Goal: Task Accomplishment & Management: Use online tool/utility

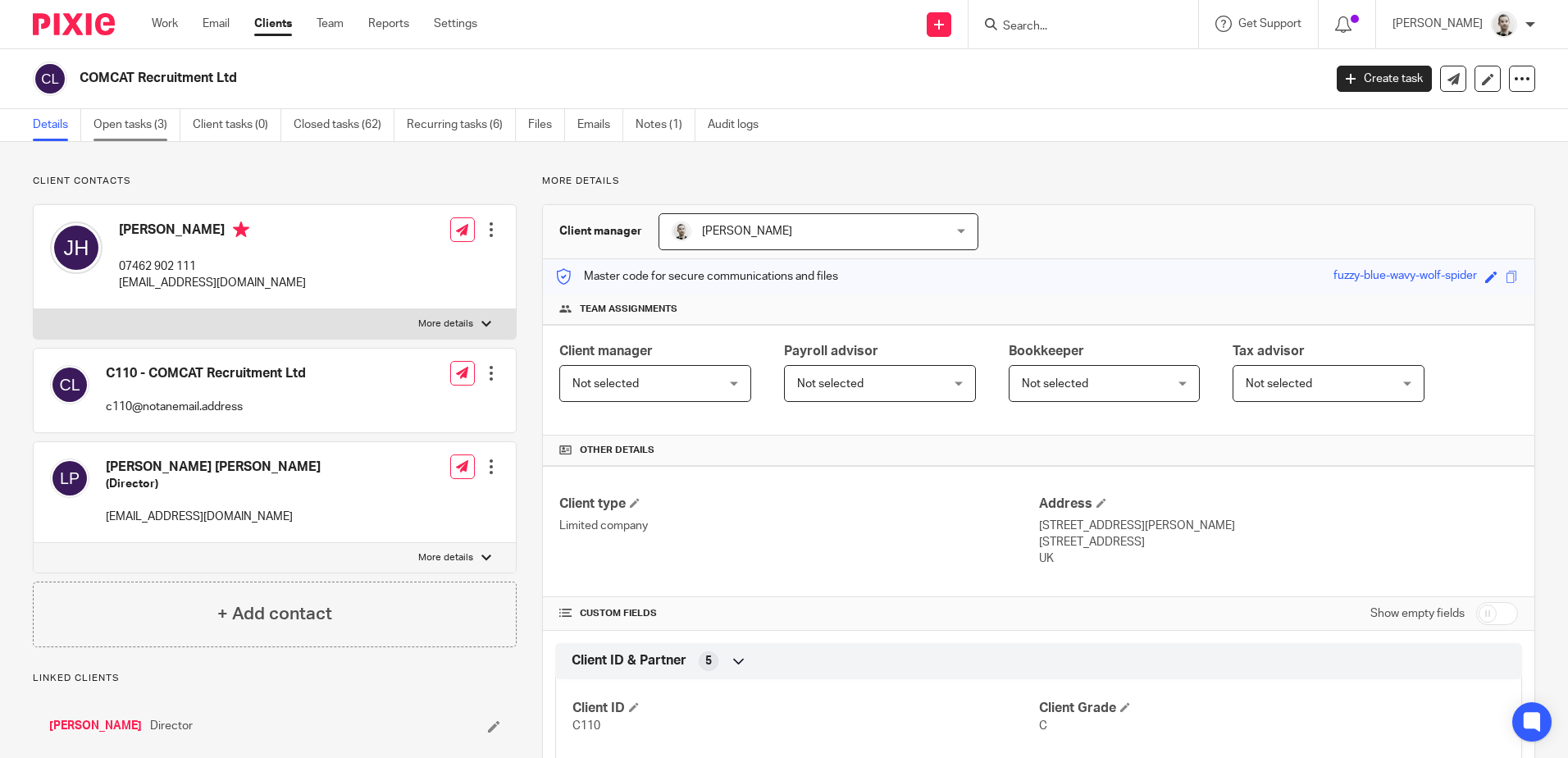
click at [130, 125] on link "Open tasks (3)" at bounding box center [137, 125] width 87 height 32
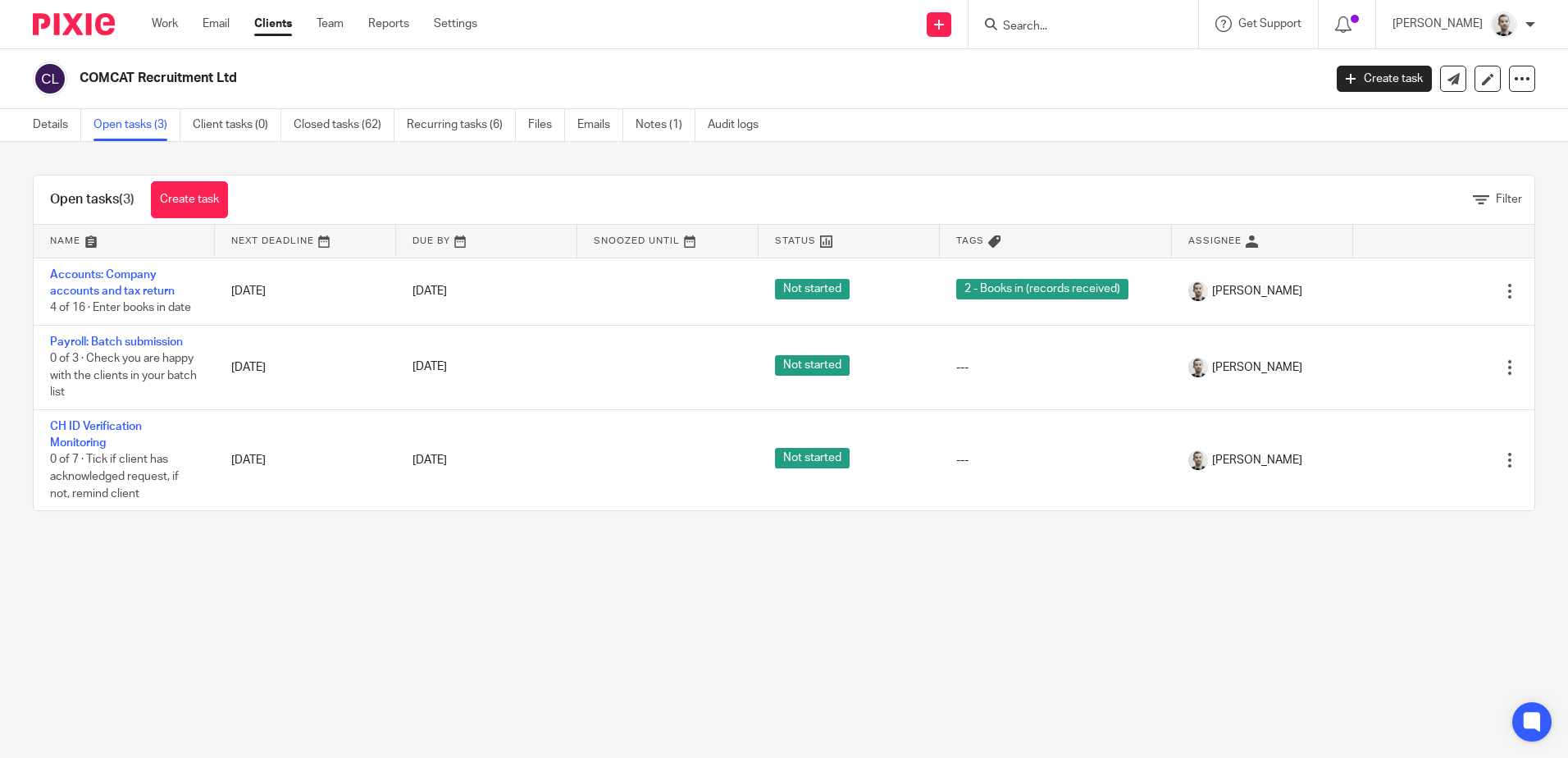
click at [1064, 24] on input "Search" at bounding box center [1076, 26] width 148 height 14
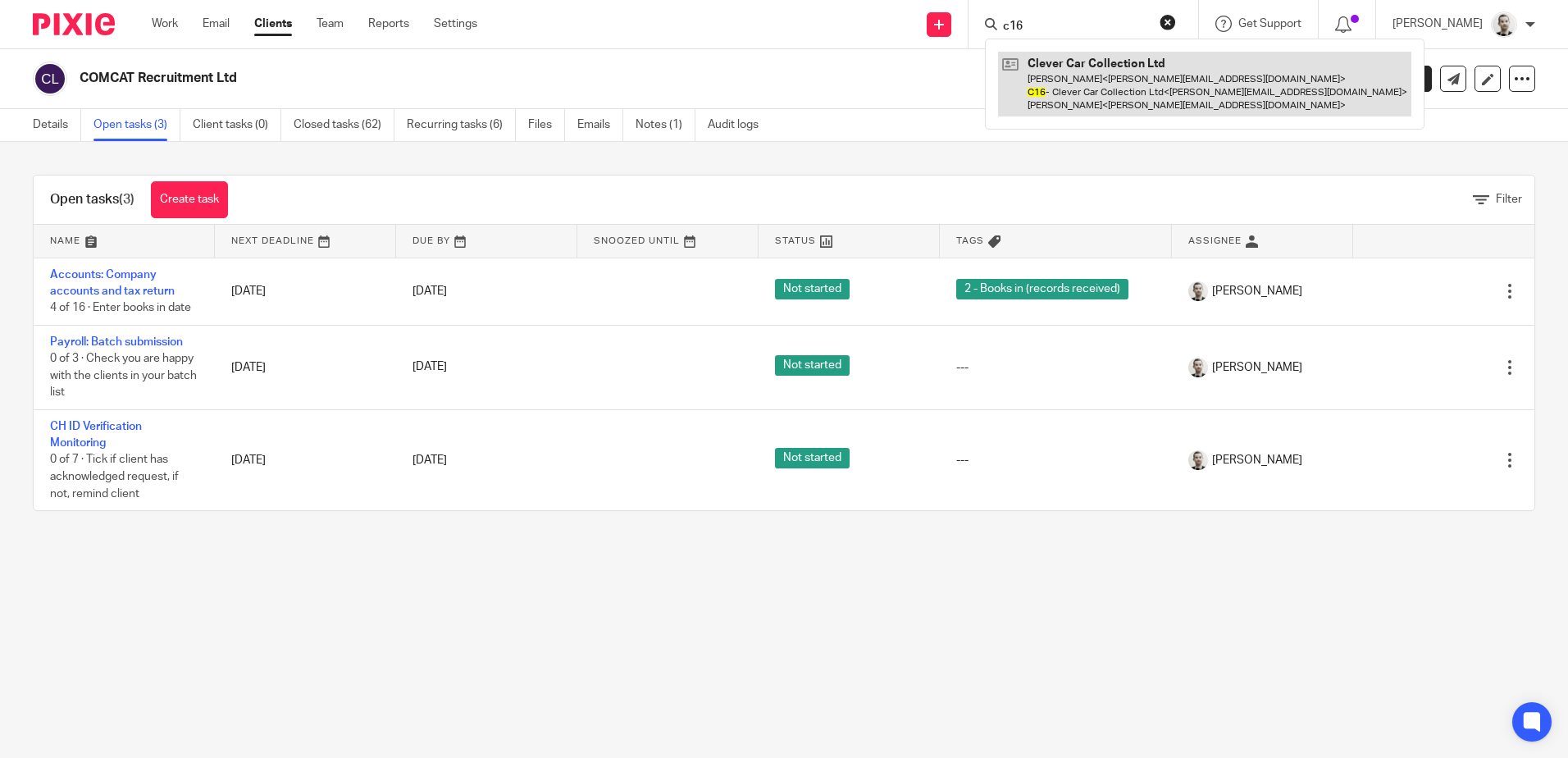
type input "c16"
click at [1072, 66] on link at bounding box center [1205, 84] width 413 height 65
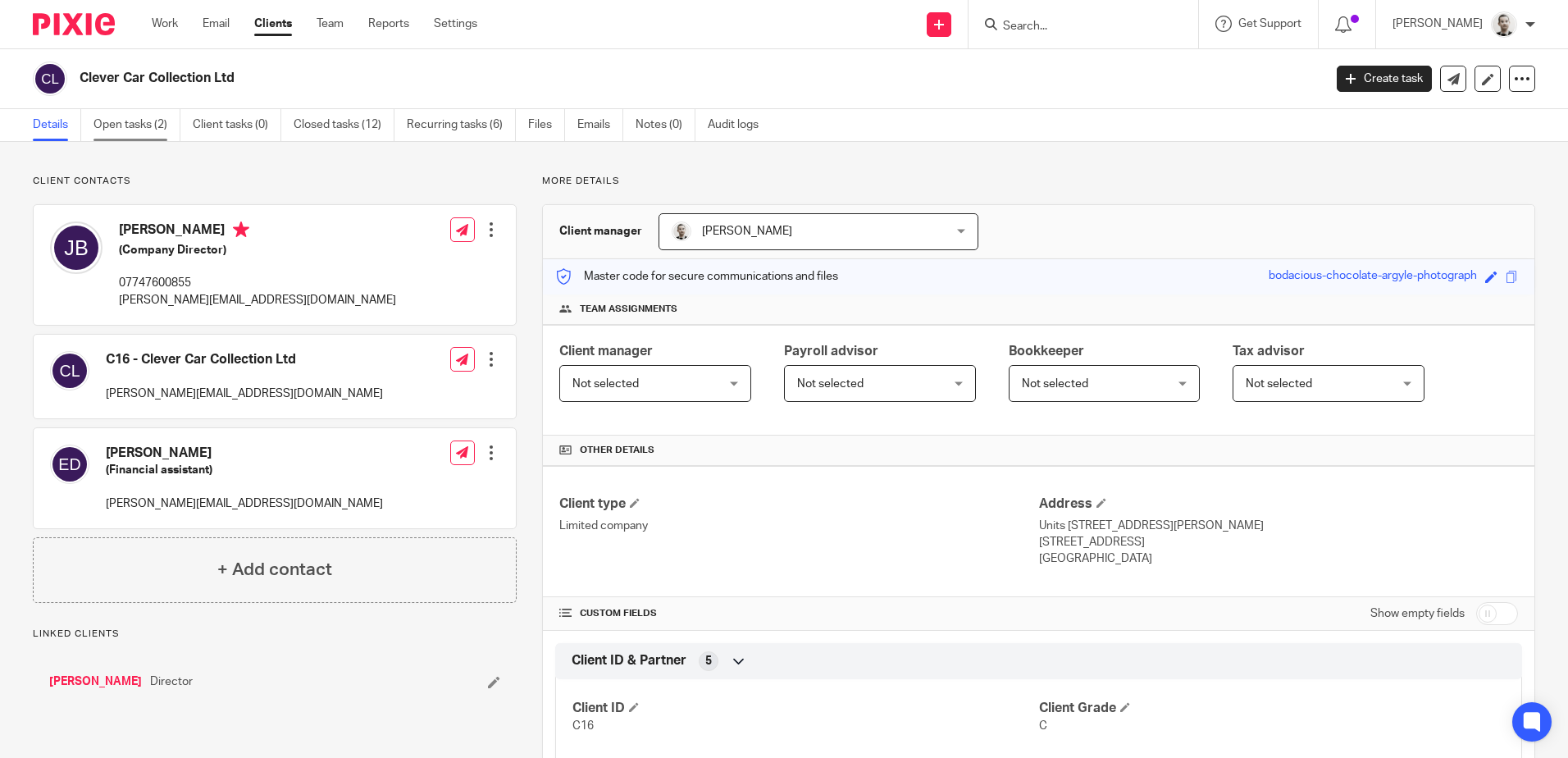
click at [119, 135] on link "Open tasks (2)" at bounding box center [137, 125] width 87 height 32
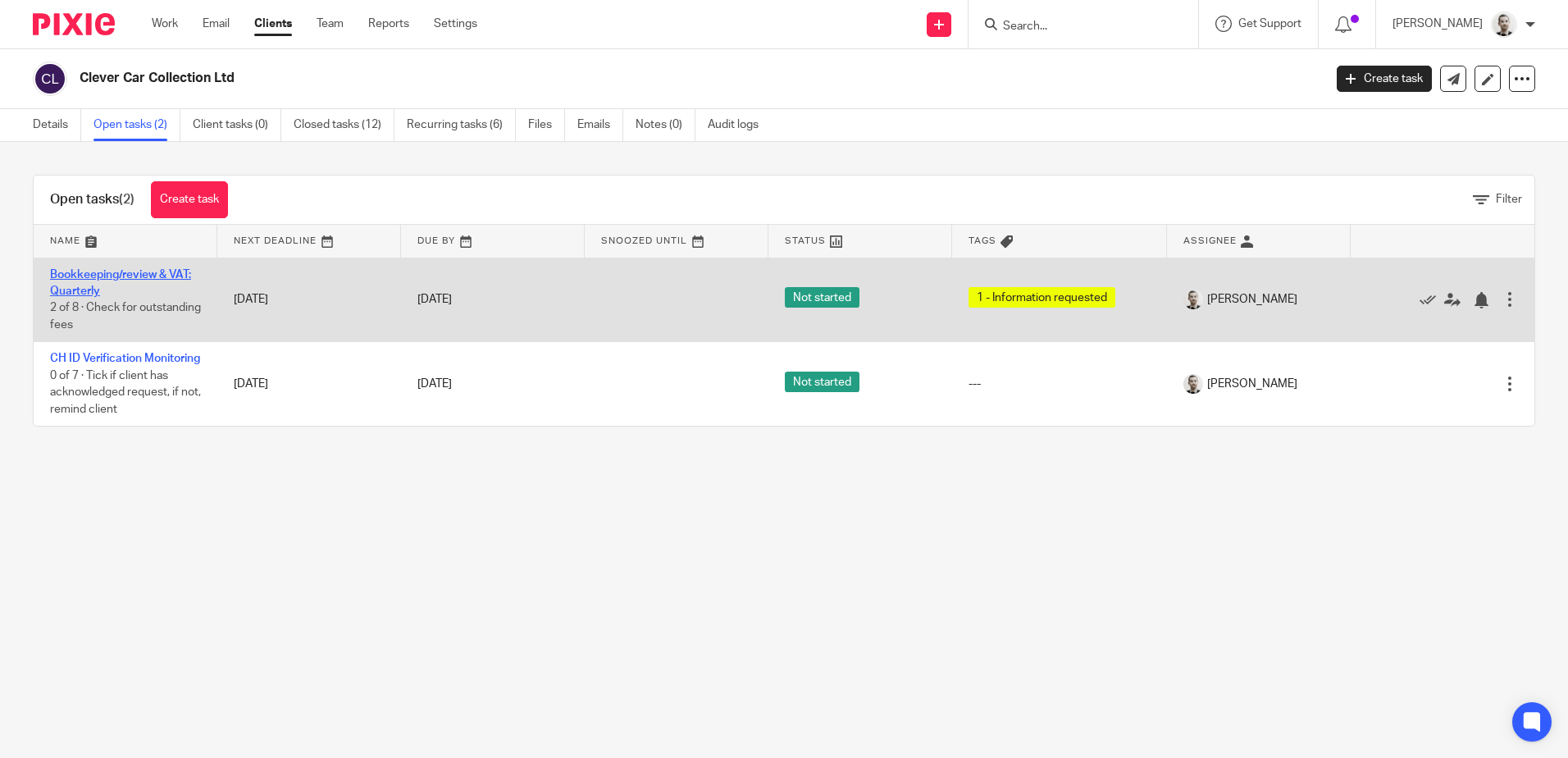
click at [111, 279] on link "Bookkeeping/review & VAT: Quarterly" at bounding box center [121, 282] width 141 height 28
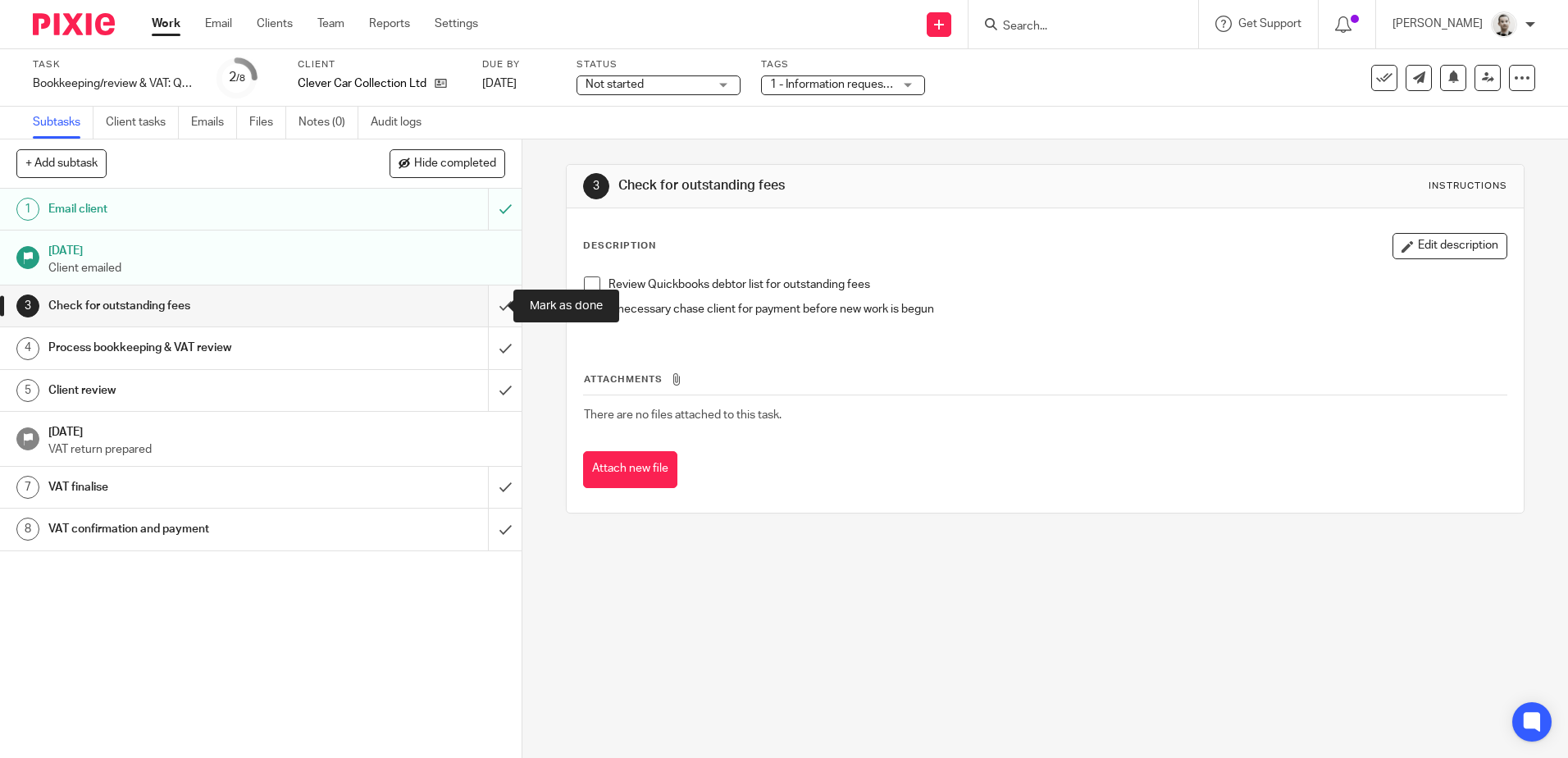
click at [486, 299] on input "submit" at bounding box center [260, 306] width 521 height 41
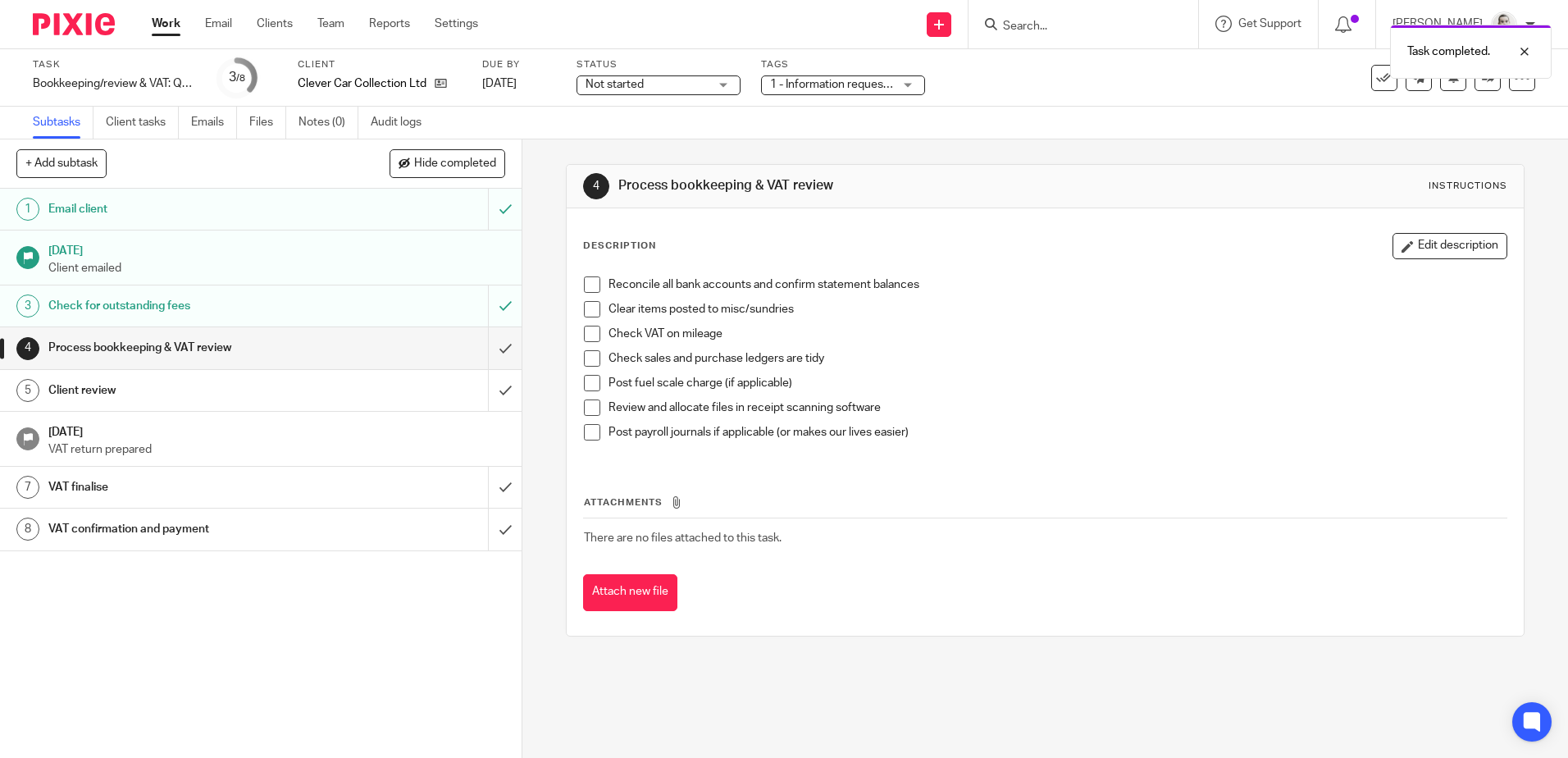
click at [793, 82] on span "1 - Information requested" at bounding box center [835, 85] width 130 height 12
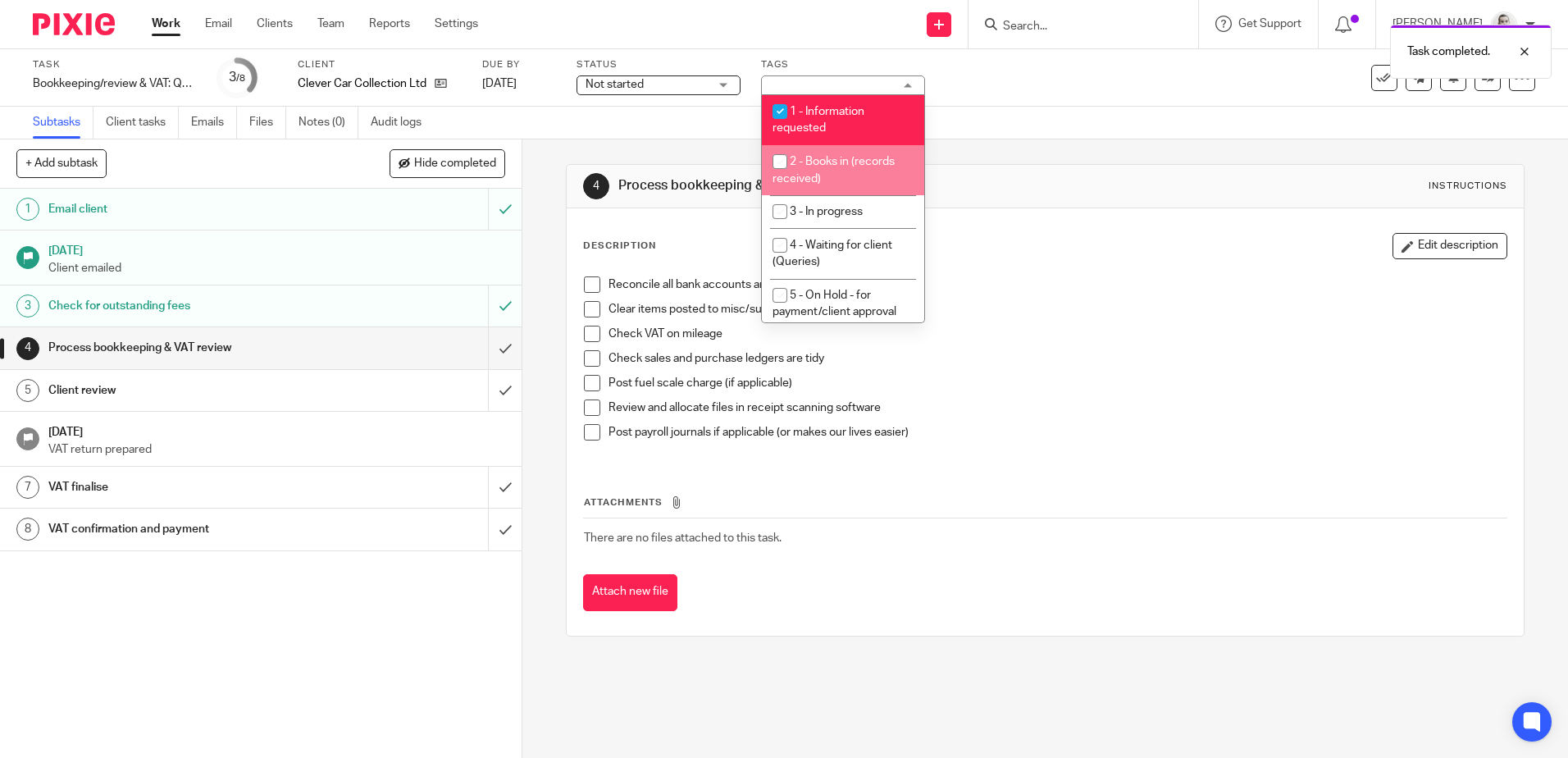
click at [830, 180] on li "2 - Books in (records received)" at bounding box center [843, 170] width 162 height 50
checkbox input "true"
click at [832, 115] on span "1 - Information requested" at bounding box center [819, 120] width 92 height 29
checkbox input "false"
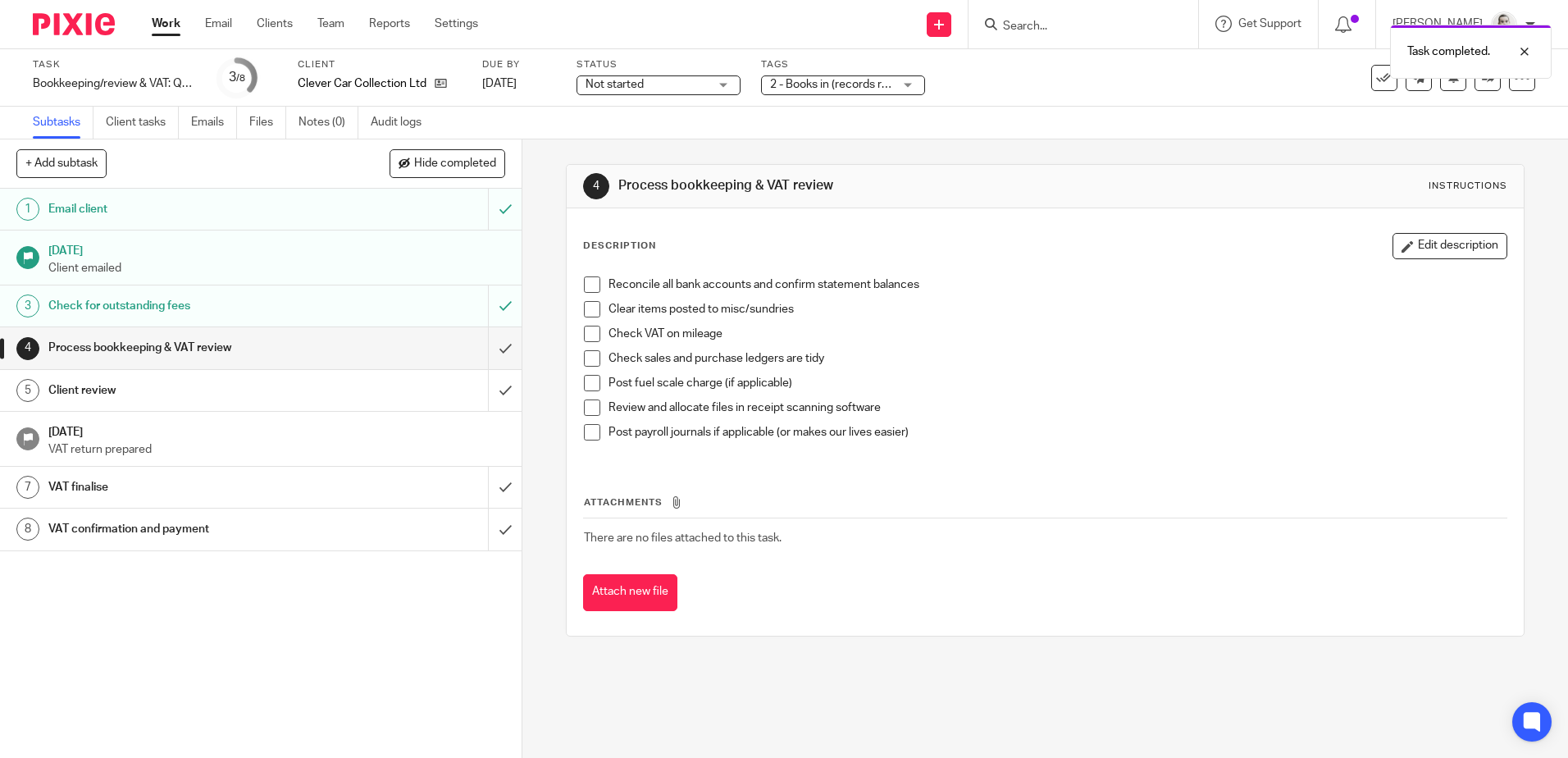
click at [674, 87] on span "Not started" at bounding box center [647, 85] width 123 height 17
click at [672, 100] on li "Not started" at bounding box center [658, 112] width 162 height 34
click at [920, 117] on div "Subtasks Client tasks Emails Files Notes (0) Audit logs" at bounding box center [784, 123] width 1568 height 33
click at [84, 27] on img at bounding box center [74, 24] width 82 height 22
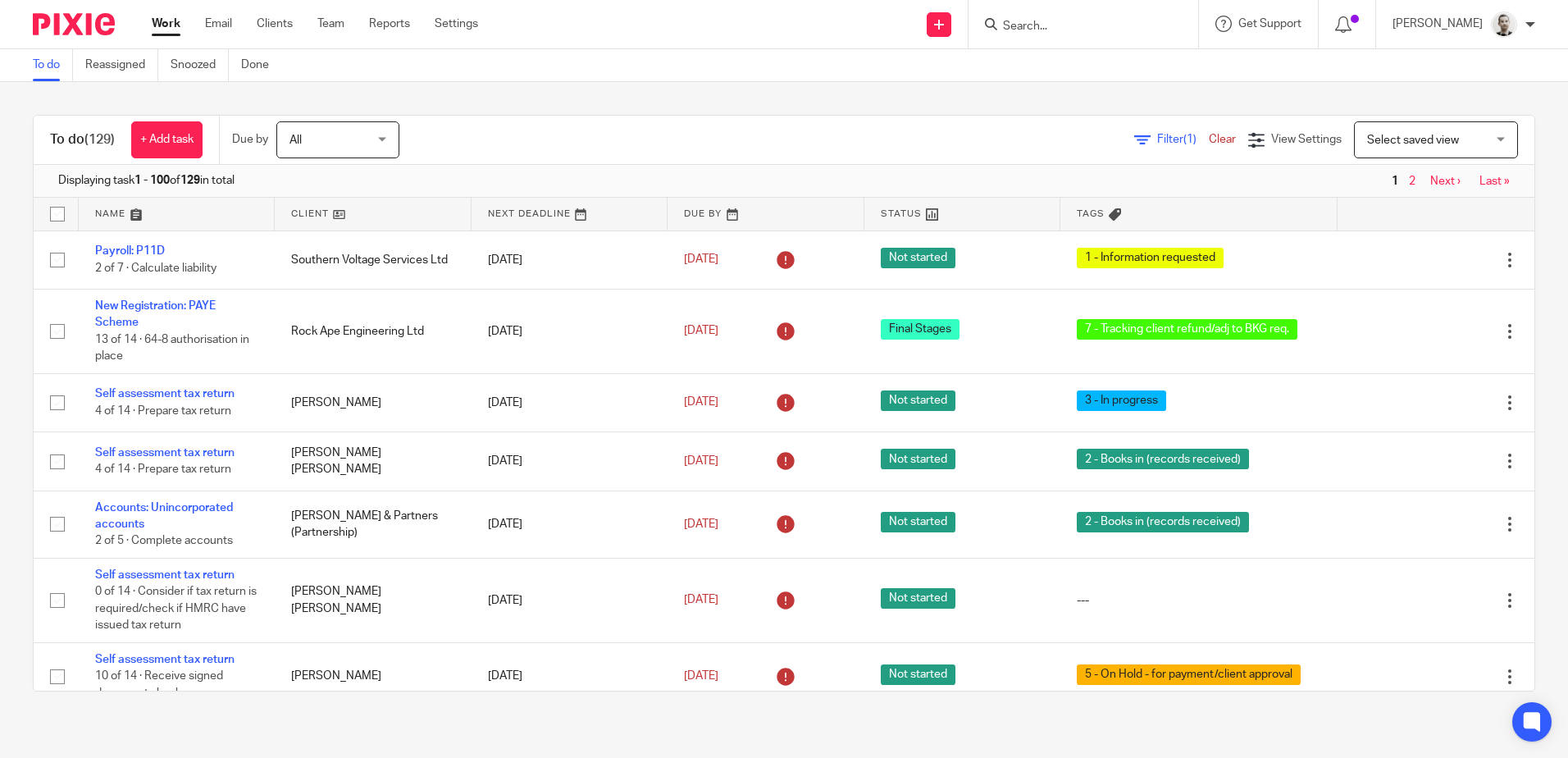
click at [1062, 23] on input "Search" at bounding box center [1076, 26] width 148 height 14
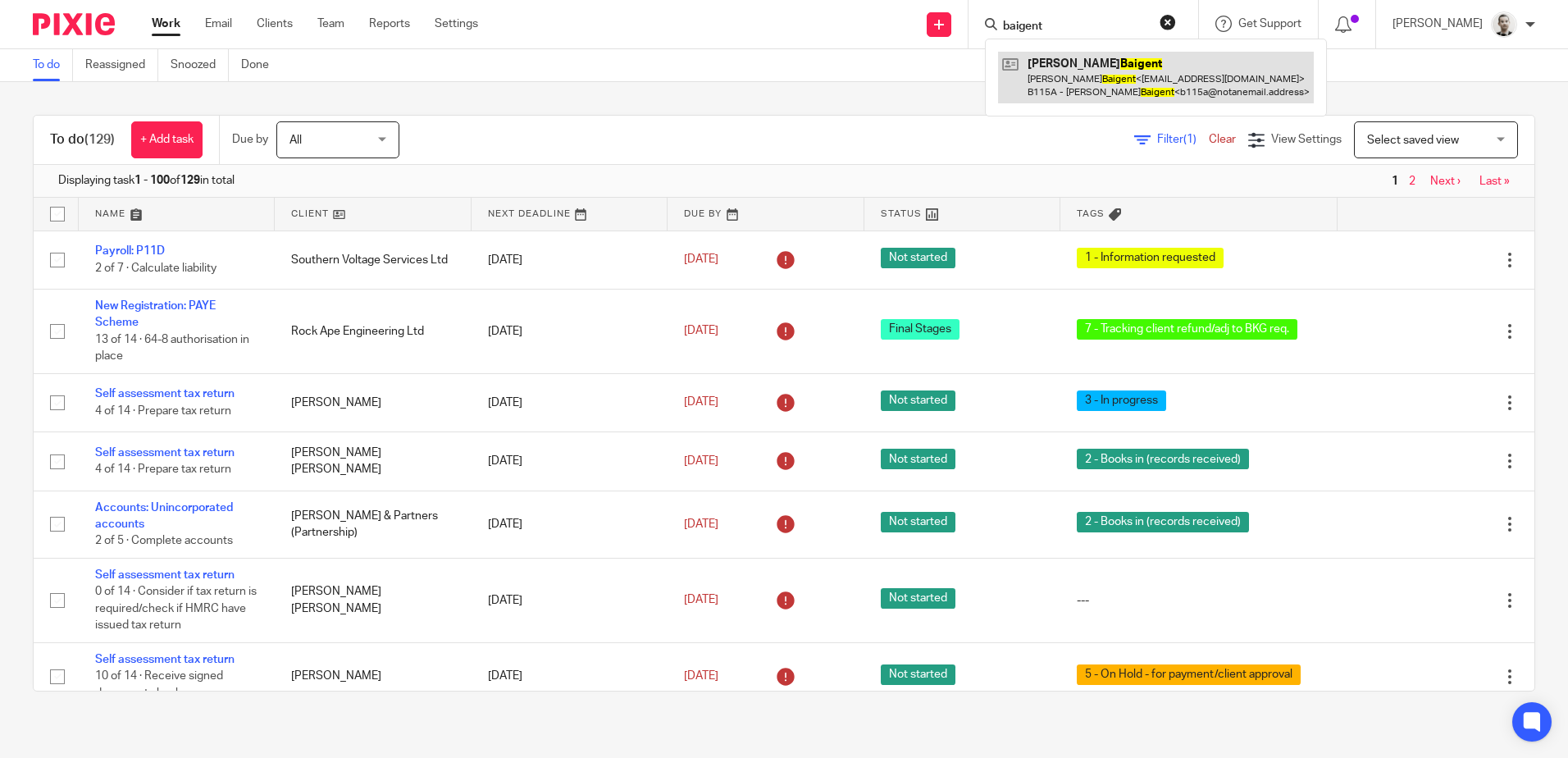
type input "baigent"
click at [1069, 71] on link at bounding box center [1156, 77] width 315 height 51
